Goal: Complete application form

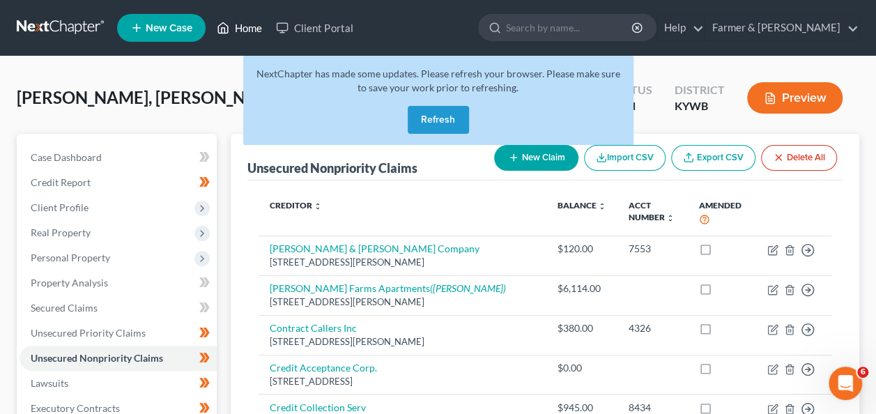
click at [238, 21] on link "Home" at bounding box center [239, 27] width 59 height 25
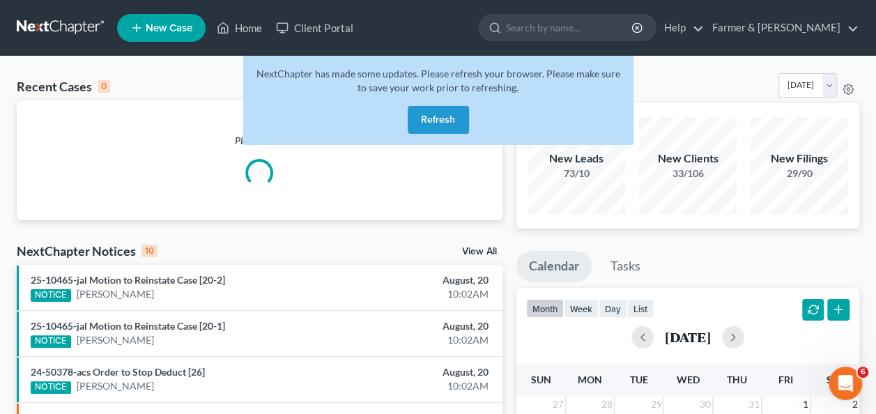
click at [449, 114] on button "Refresh" at bounding box center [438, 120] width 61 height 28
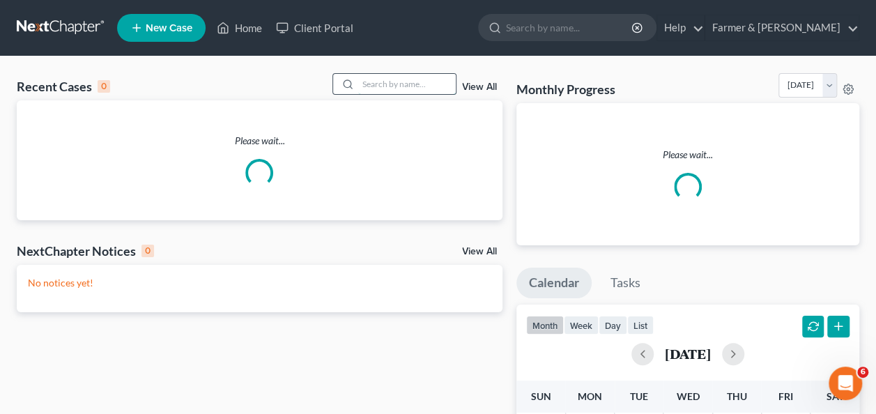
click at [415, 84] on input "search" at bounding box center [407, 84] width 98 height 20
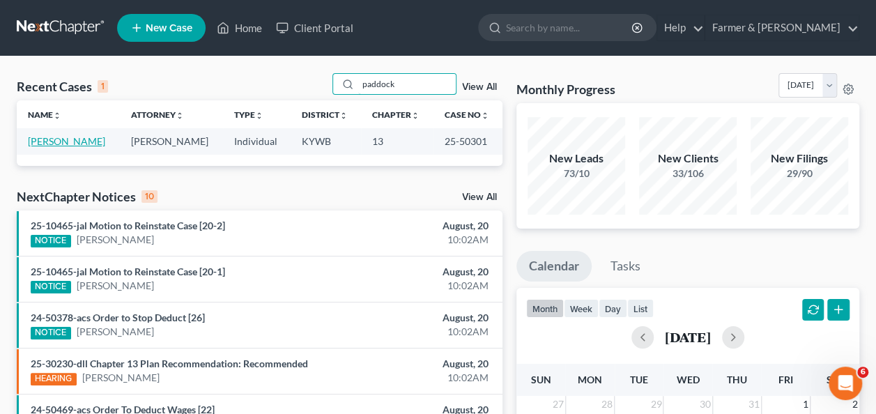
type input "paddock"
click at [42, 139] on link "[PERSON_NAME]" at bounding box center [66, 141] width 77 height 12
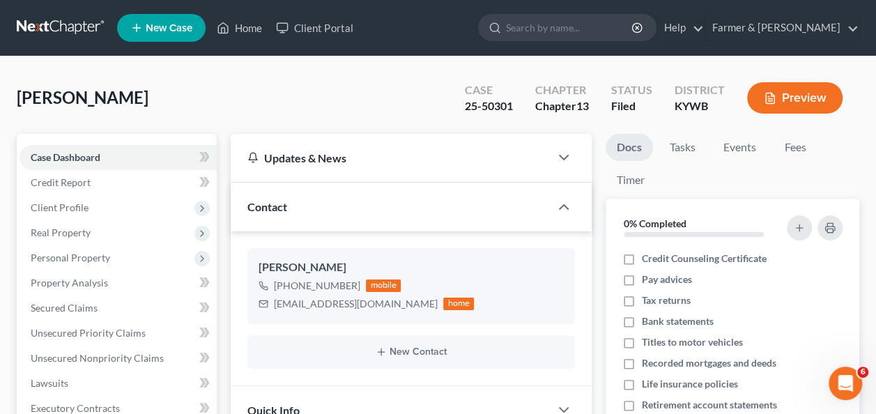
scroll to position [295, 0]
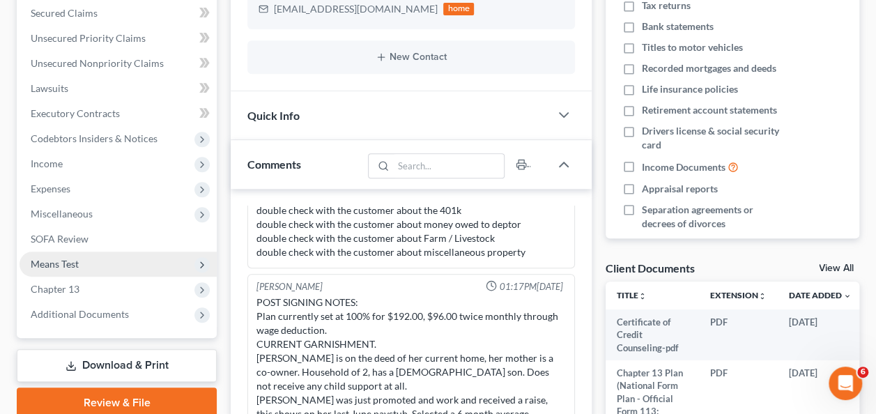
click at [85, 275] on span "Means Test" at bounding box center [118, 264] width 197 height 25
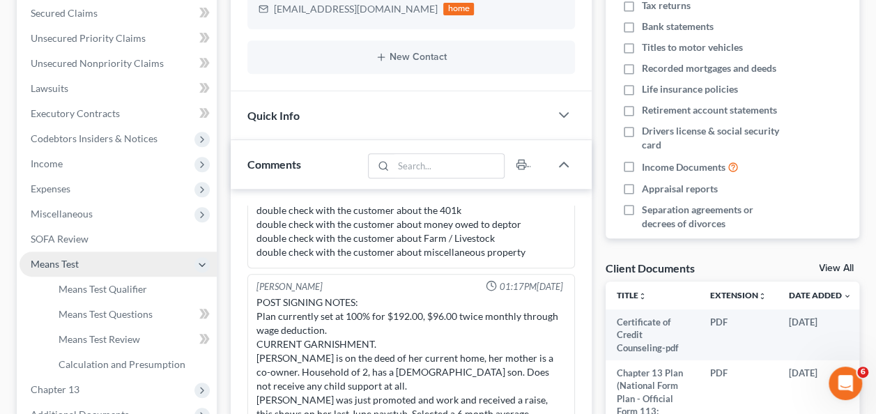
click at [84, 272] on span "Means Test" at bounding box center [118, 264] width 197 height 25
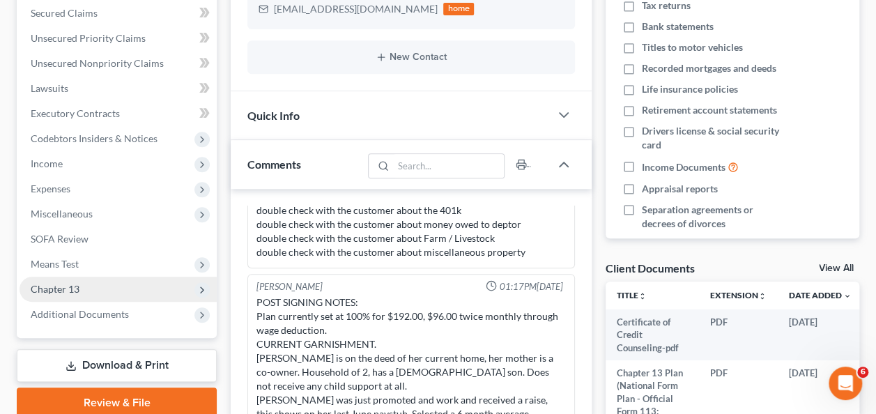
click at [91, 292] on span "Chapter 13" at bounding box center [118, 289] width 197 height 25
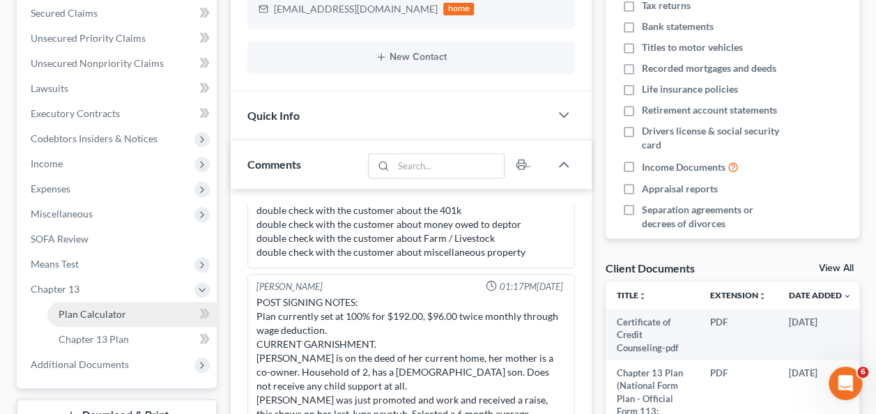
click at [120, 316] on span "Plan Calculator" at bounding box center [93, 314] width 68 height 12
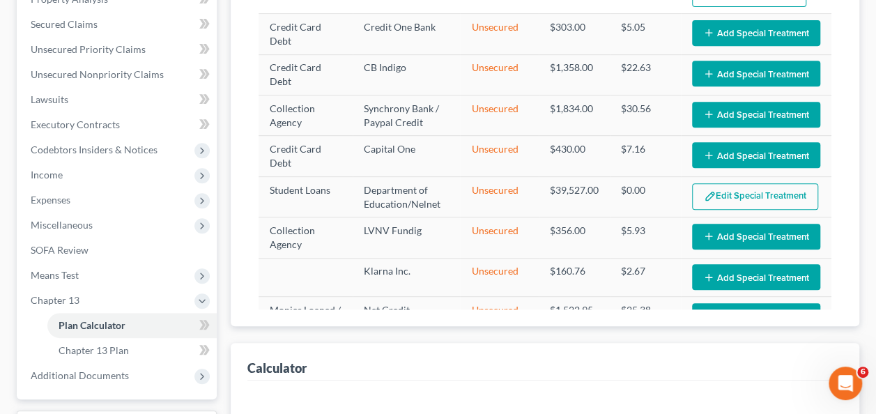
select select "59"
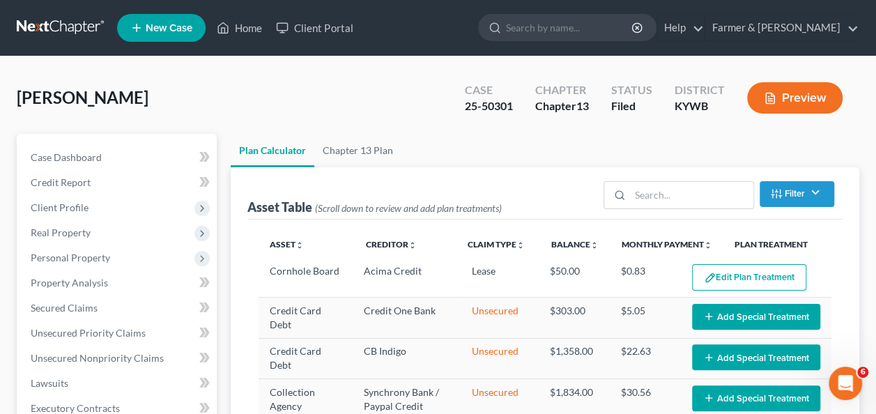
click at [240, 15] on ul "New Case Home Client Portal - No Result - See all results Or Press Enter... Hel…" at bounding box center [488, 28] width 742 height 36
click at [240, 22] on link "Home" at bounding box center [239, 27] width 59 height 25
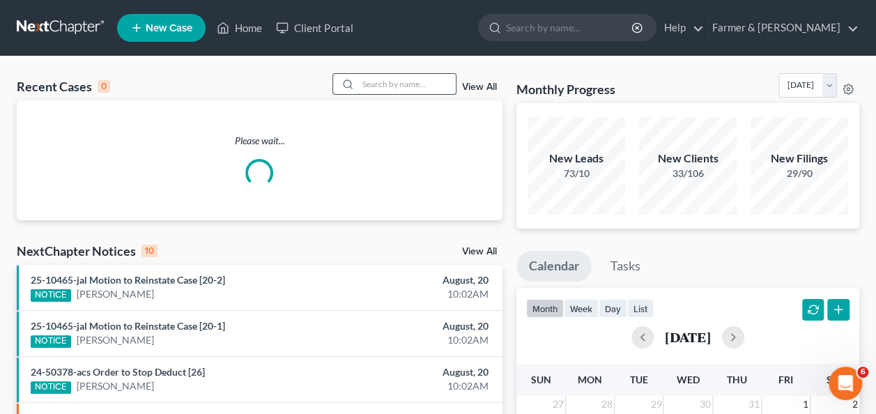
click at [364, 81] on input "search" at bounding box center [407, 84] width 98 height 20
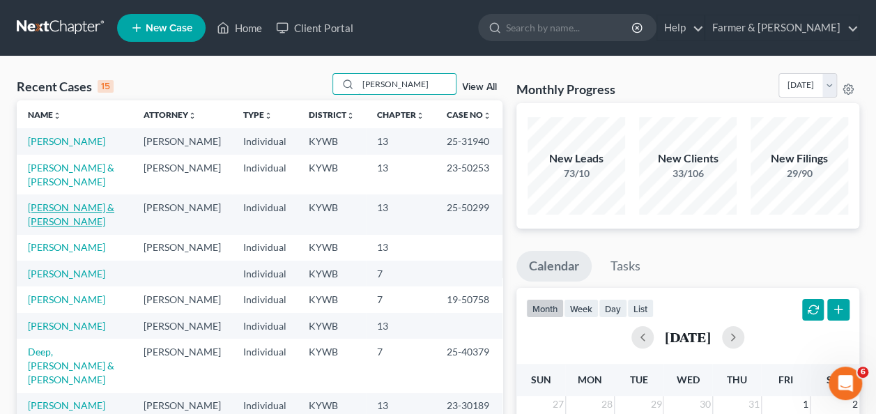
type input "[PERSON_NAME]"
click at [56, 205] on link "[PERSON_NAME] & [PERSON_NAME]" at bounding box center [71, 214] width 86 height 26
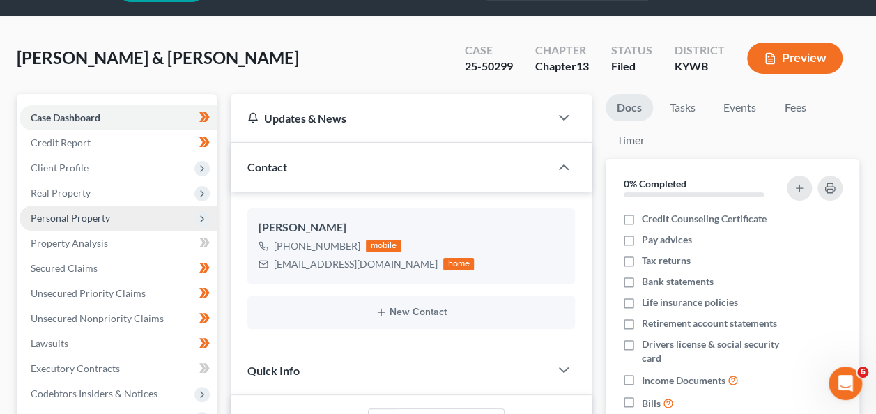
scroll to position [40, 0]
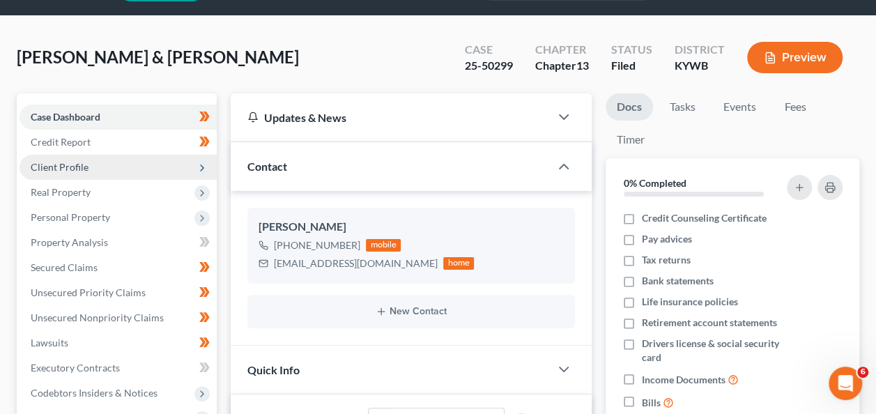
click at [123, 163] on span "Client Profile" at bounding box center [118, 167] width 197 height 25
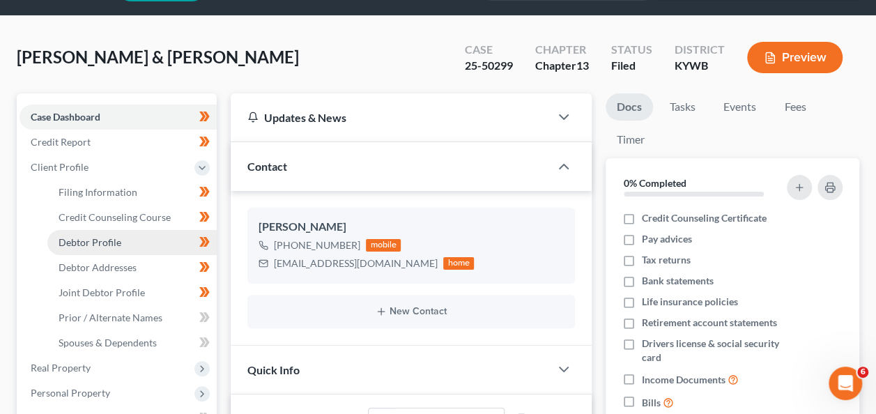
click at [119, 245] on span "Debtor Profile" at bounding box center [90, 242] width 63 height 12
select select "1"
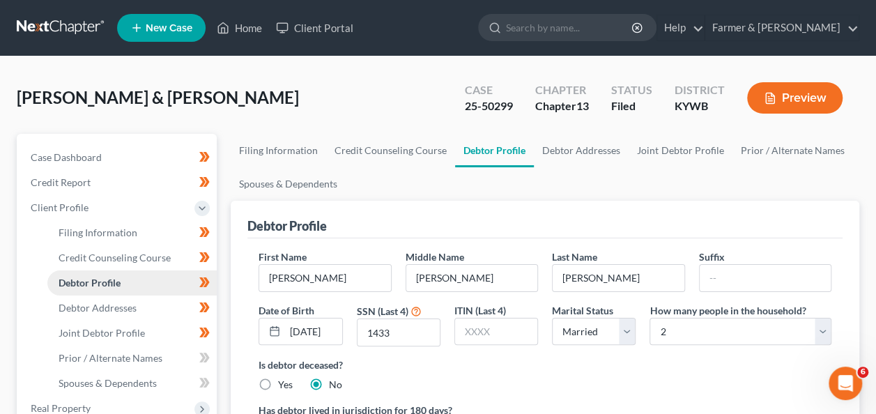
radio input "true"
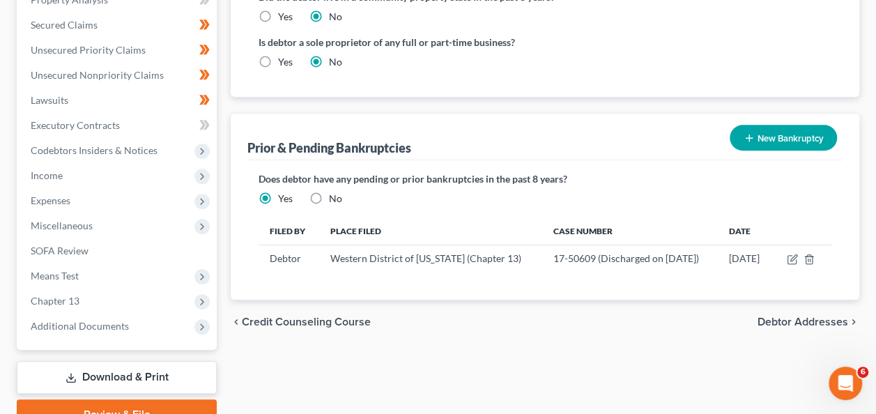
scroll to position [460, 0]
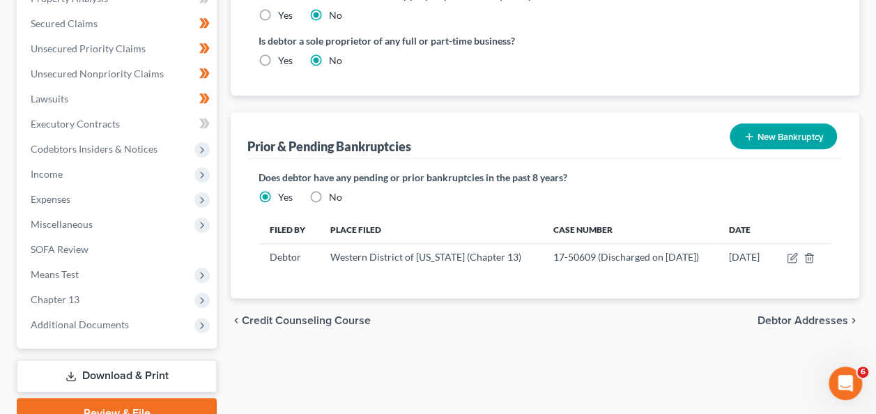
click at [644, 260] on td "17-50609 (Discharged on [DATE])" at bounding box center [630, 257] width 176 height 26
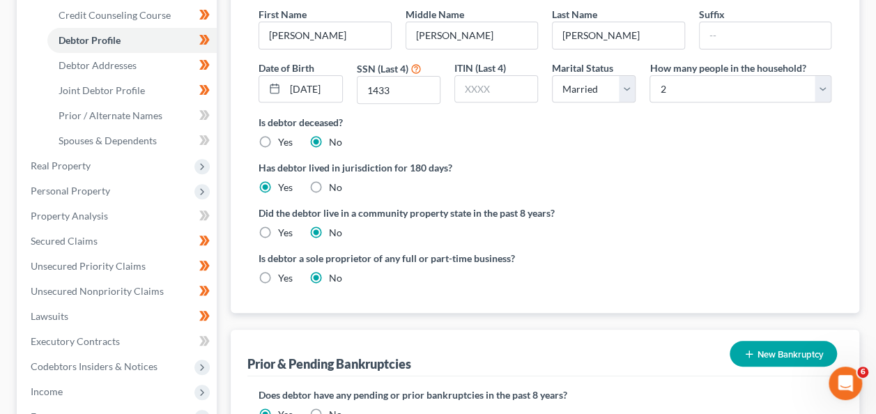
scroll to position [415, 0]
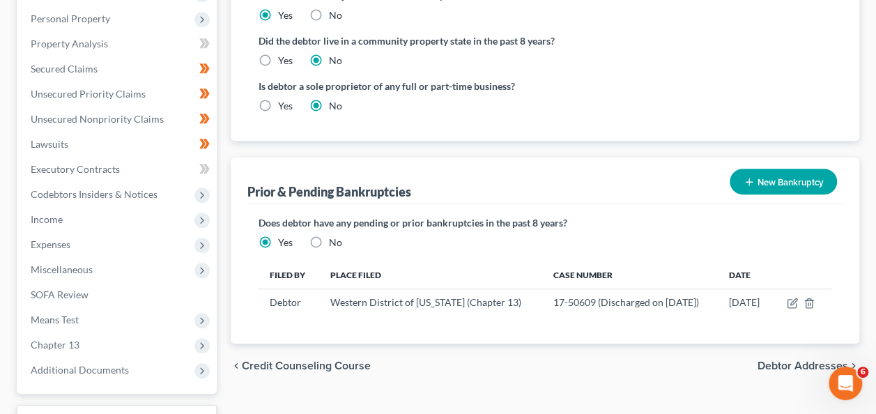
click at [222, 151] on div "Case Dashboard Payments Invoices Payments Payments Credit Report Client Profile" at bounding box center [117, 96] width 214 height 755
